Goal: Task Accomplishment & Management: Manage account settings

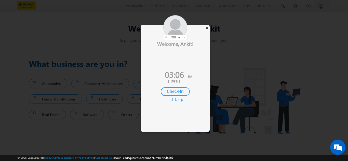
click at [207, 29] on div "×" at bounding box center [206, 28] width 5 height 6
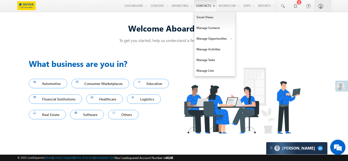
click at [198, 5] on link "Contacts" at bounding box center [205, 6] width 22 height 12
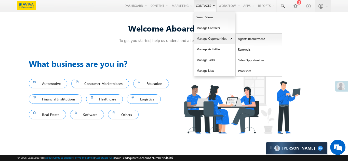
click at [206, 40] on link "Manage Opportunities" at bounding box center [214, 38] width 41 height 11
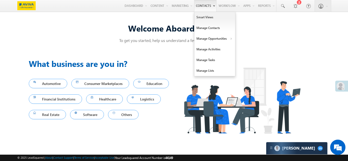
click at [194, 5] on link "Contacts" at bounding box center [205, 6] width 22 height 12
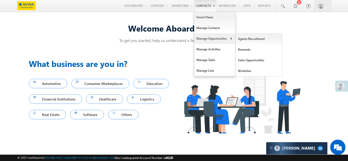
click at [202, 40] on link "Manage Opportunities" at bounding box center [214, 38] width 41 height 11
click at [246, 63] on link "Sales Opportunities" at bounding box center [258, 60] width 47 height 11
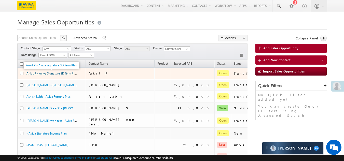
click at [34, 73] on link "Ankit P - Aviva Signature 3D Term Plan" at bounding box center [51, 73] width 51 height 4
